Goal: Task Accomplishment & Management: Manage account settings

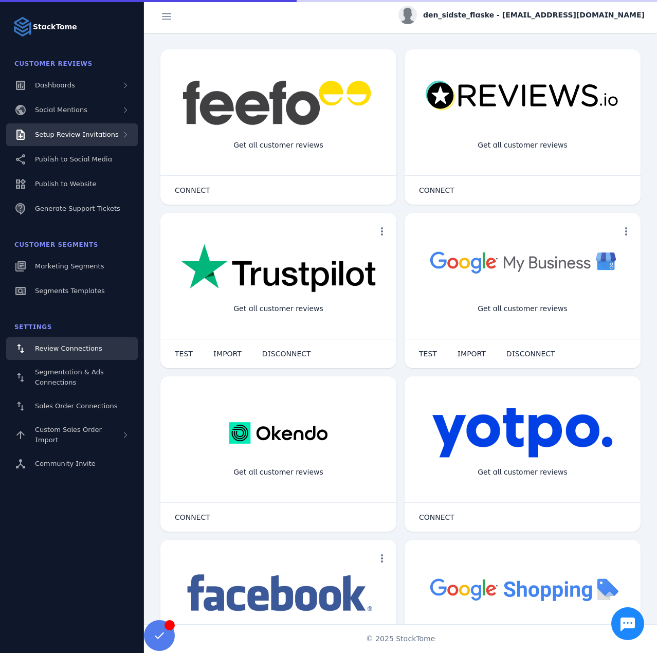
click at [82, 130] on div "Setup Review Invitations" at bounding box center [77, 135] width 84 height 10
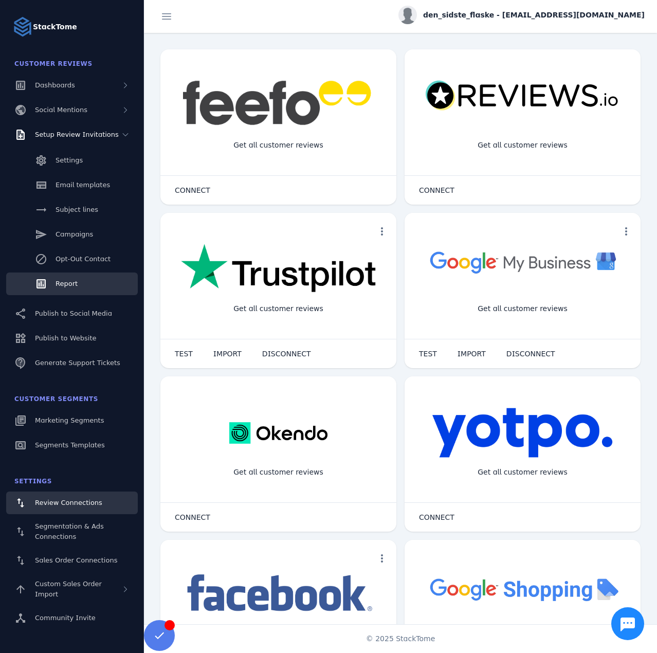
click at [77, 281] on link "Report" at bounding box center [72, 284] width 132 height 23
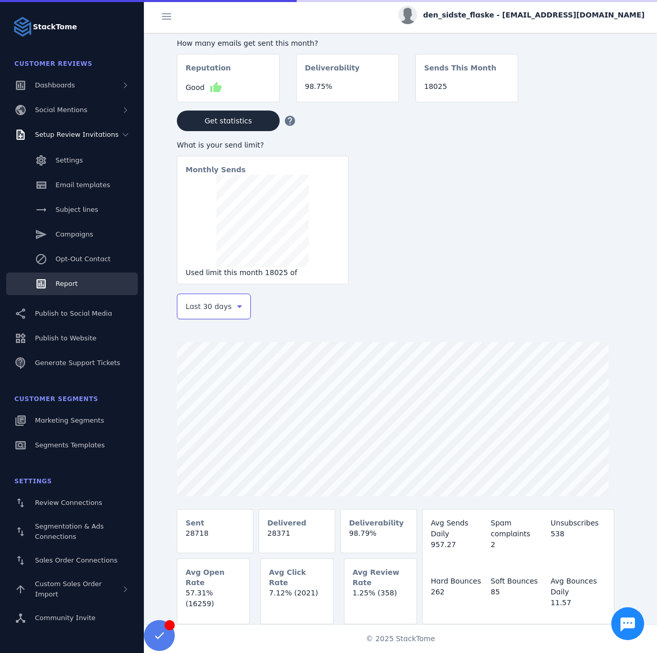
click at [197, 305] on span "Last 30 days" at bounding box center [209, 306] width 46 height 12
click at [209, 384] on span "Last 7 days" at bounding box center [206, 388] width 42 height 12
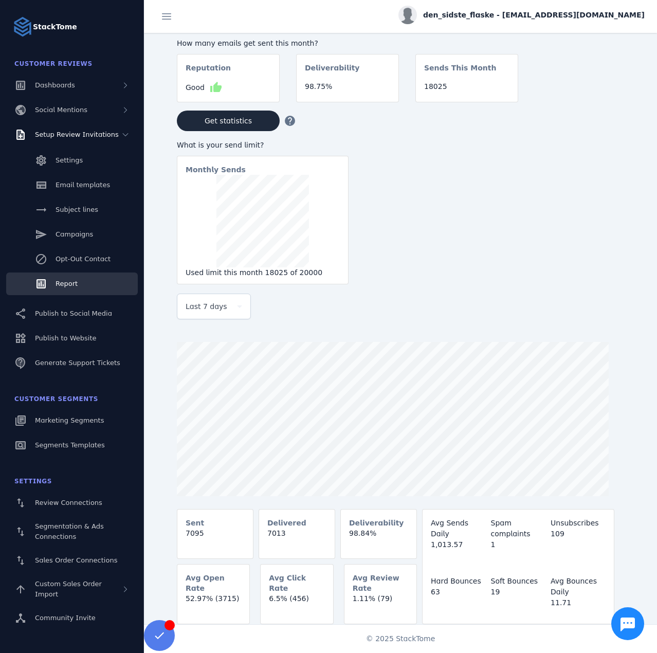
click at [566, 24] on div "den_sidste_flaske - [EMAIL_ADDRESS][DOMAIN_NAME]" at bounding box center [522, 15] width 246 height 19
click at [619, 104] on span "Sign out" at bounding box center [613, 99] width 30 height 12
